Goal: Information Seeking & Learning: Learn about a topic

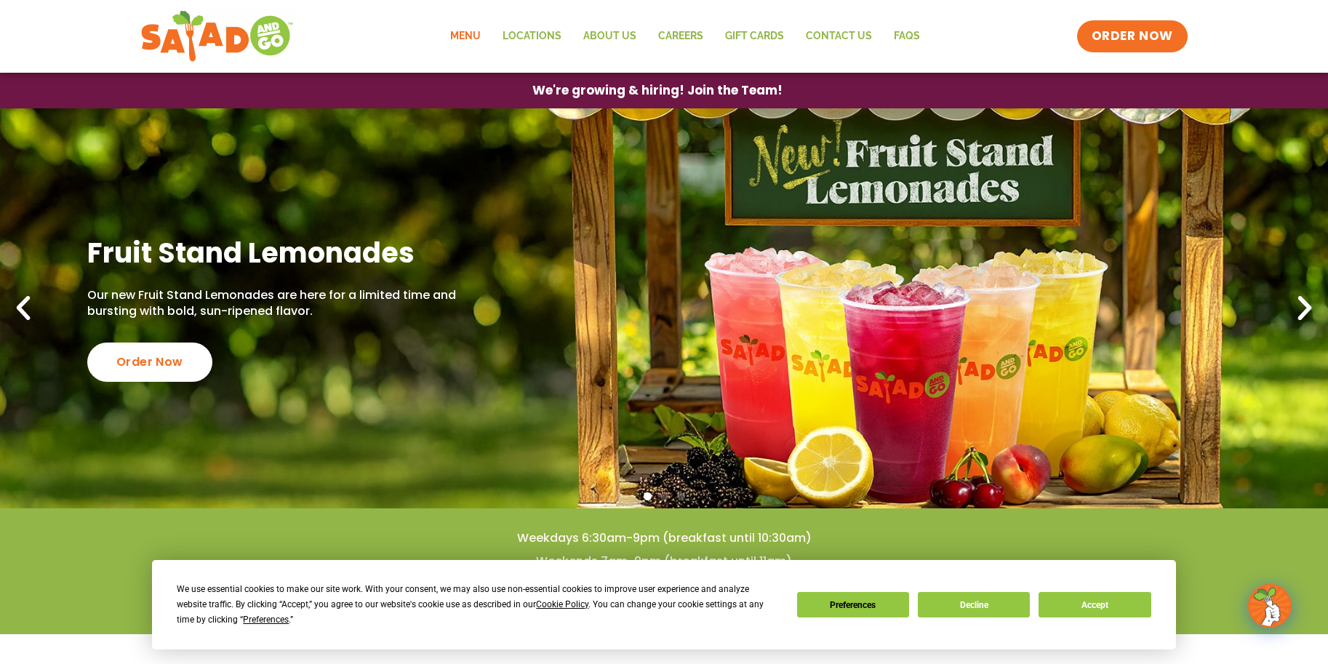
click at [474, 36] on link "Menu" at bounding box center [465, 36] width 52 height 33
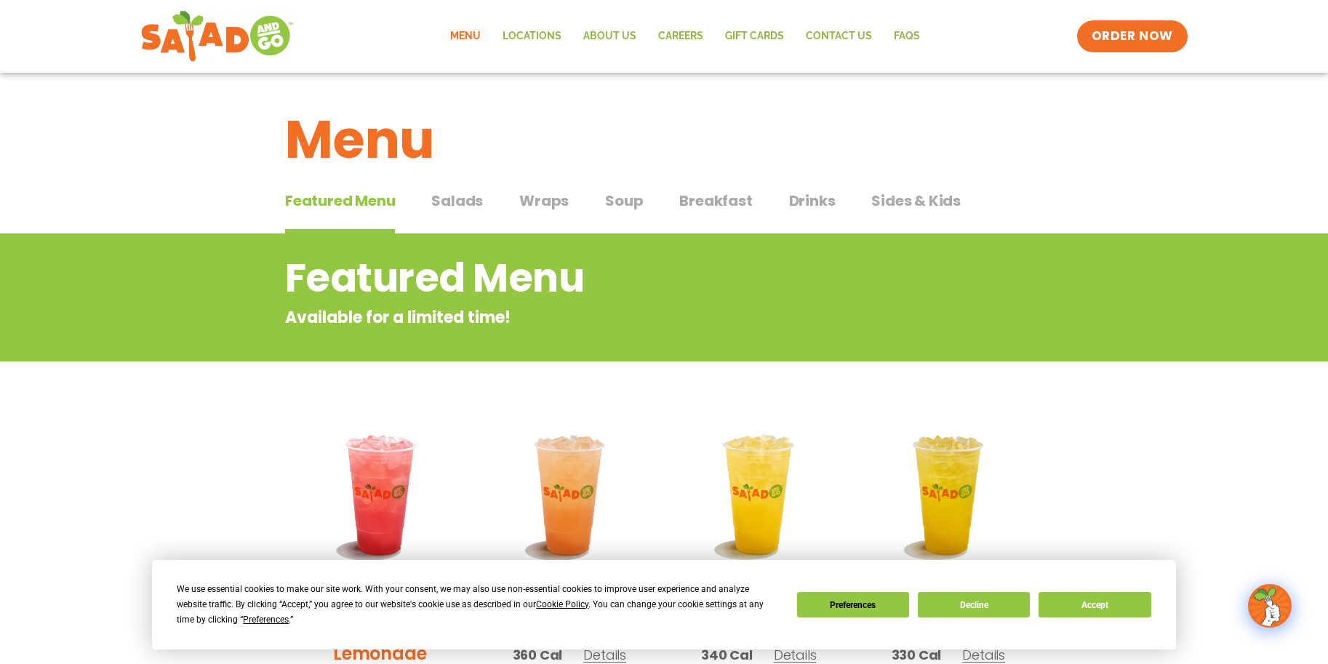
click at [457, 207] on span "Salads" at bounding box center [457, 201] width 52 height 22
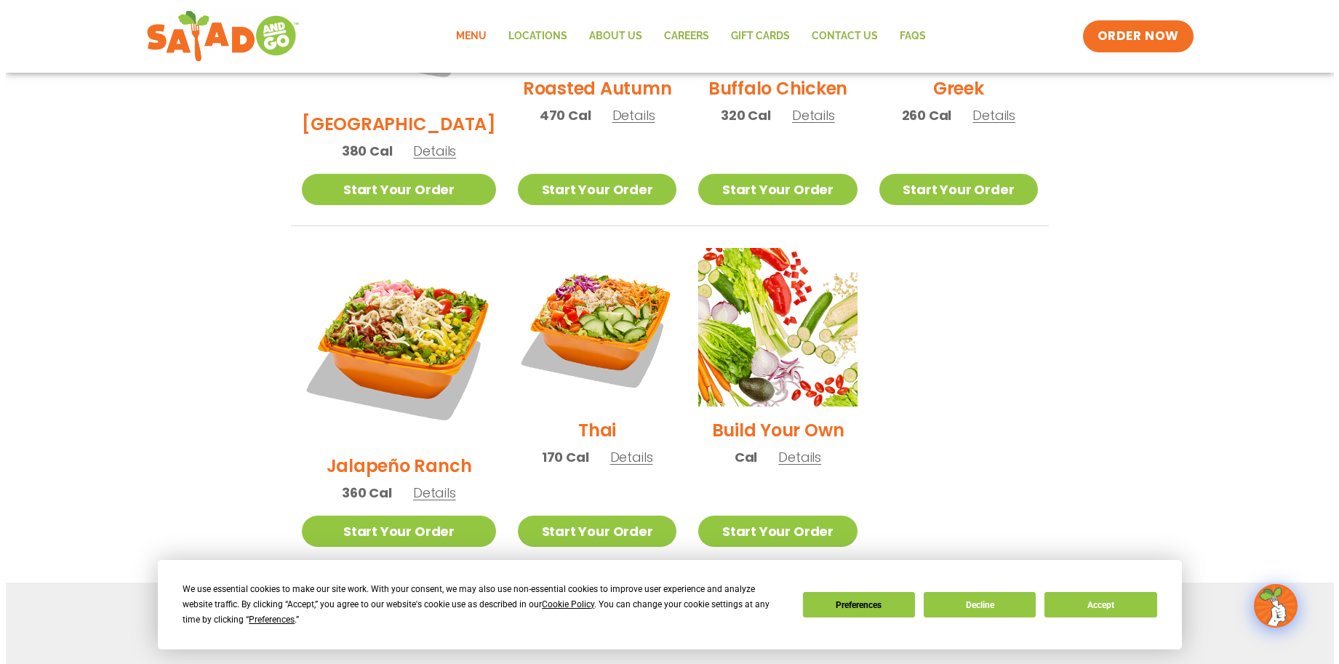
scroll to position [945, 0]
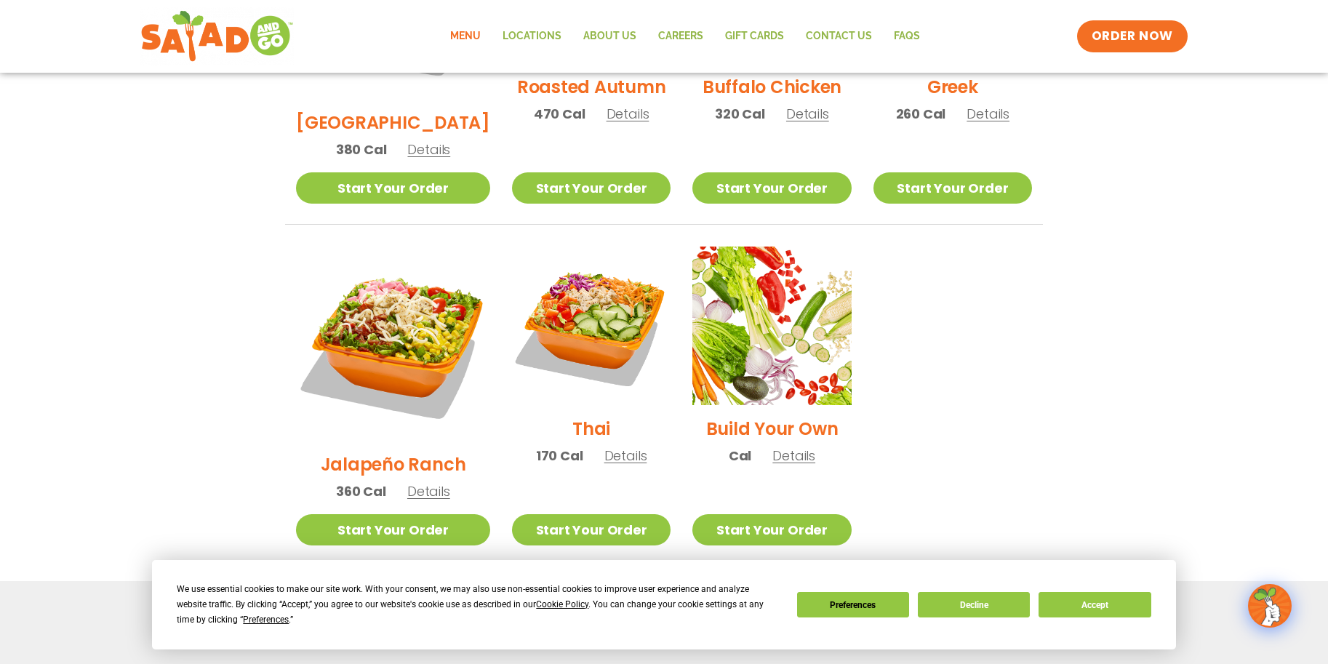
click at [414, 482] on span "Details" at bounding box center [428, 491] width 43 height 18
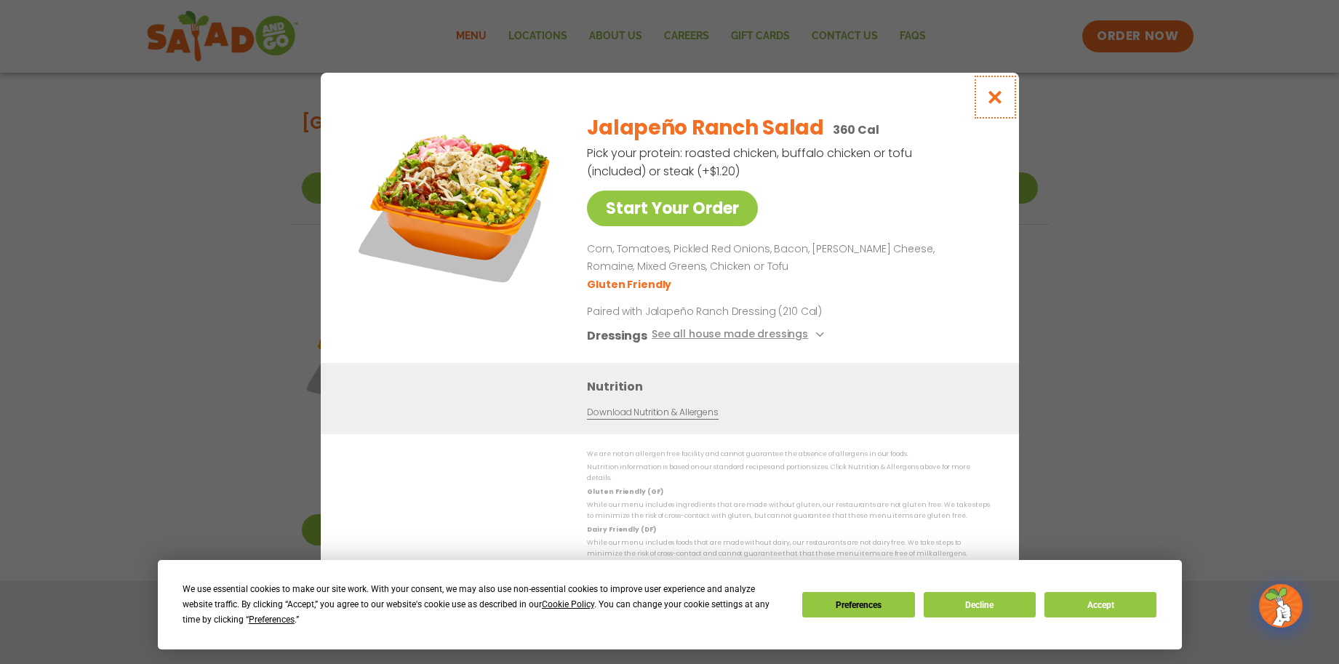
click at [1002, 101] on icon "Close modal" at bounding box center [994, 96] width 18 height 15
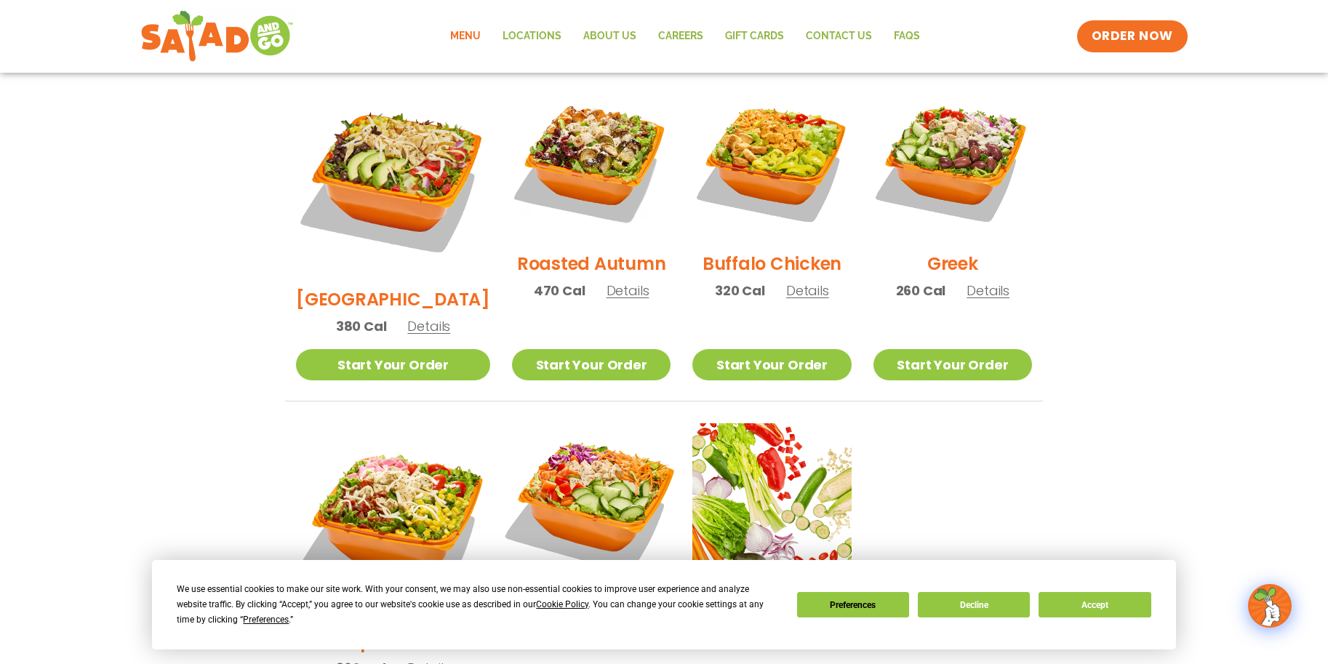
scroll to position [914, 0]
